Goal: Share content

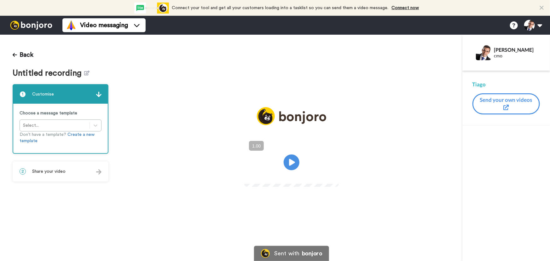
click at [77, 177] on div "2 Share your video" at bounding box center [60, 171] width 95 height 19
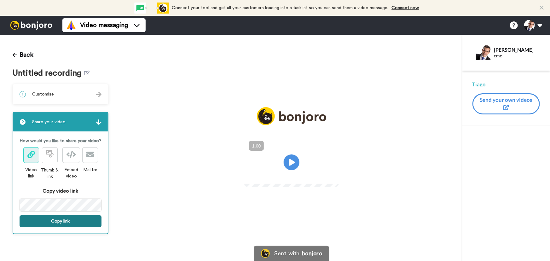
click at [76, 218] on button "Copy link" at bounding box center [61, 221] width 82 height 12
